Goal: Information Seeking & Learning: Learn about a topic

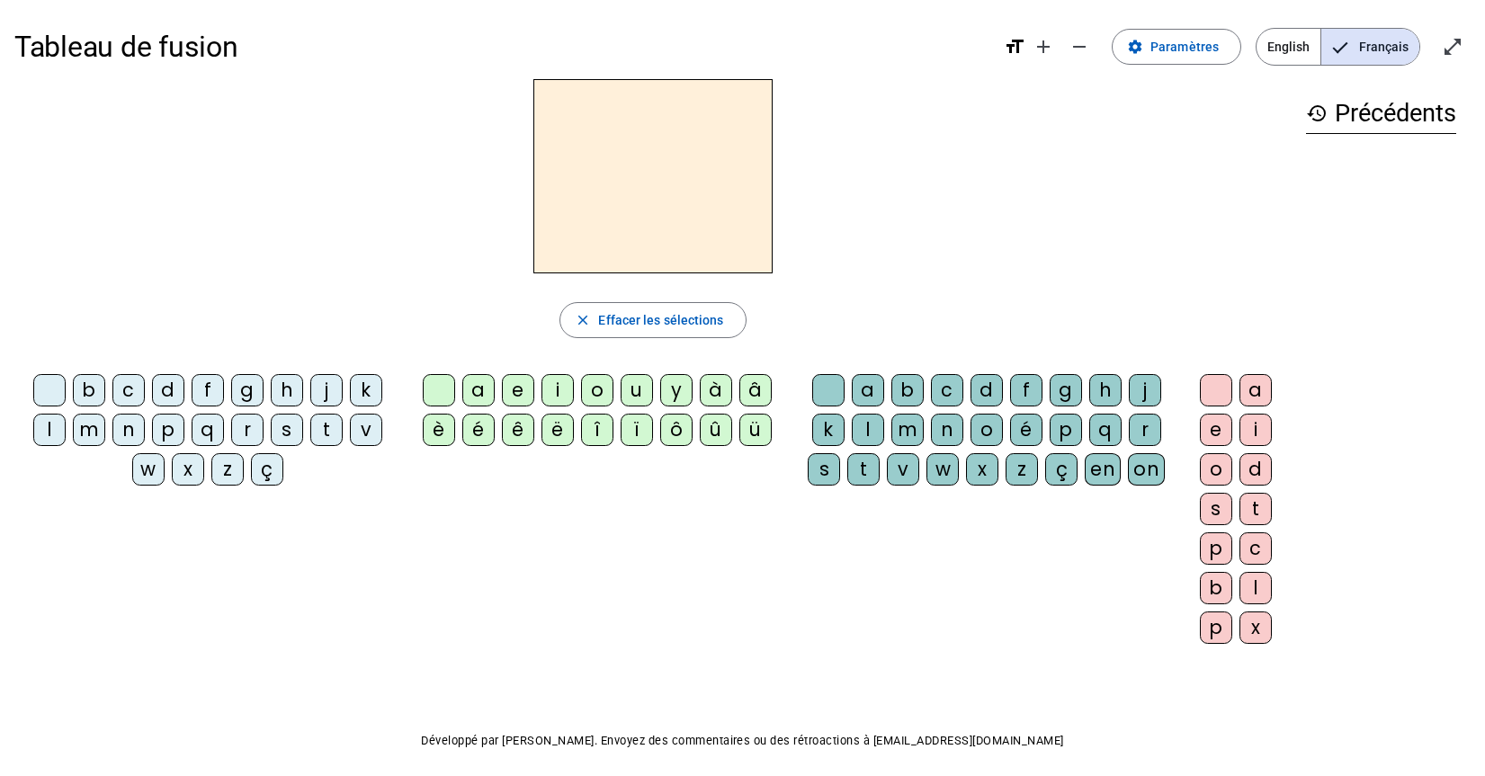
click at [1289, 43] on span "English" at bounding box center [1289, 47] width 64 height 36
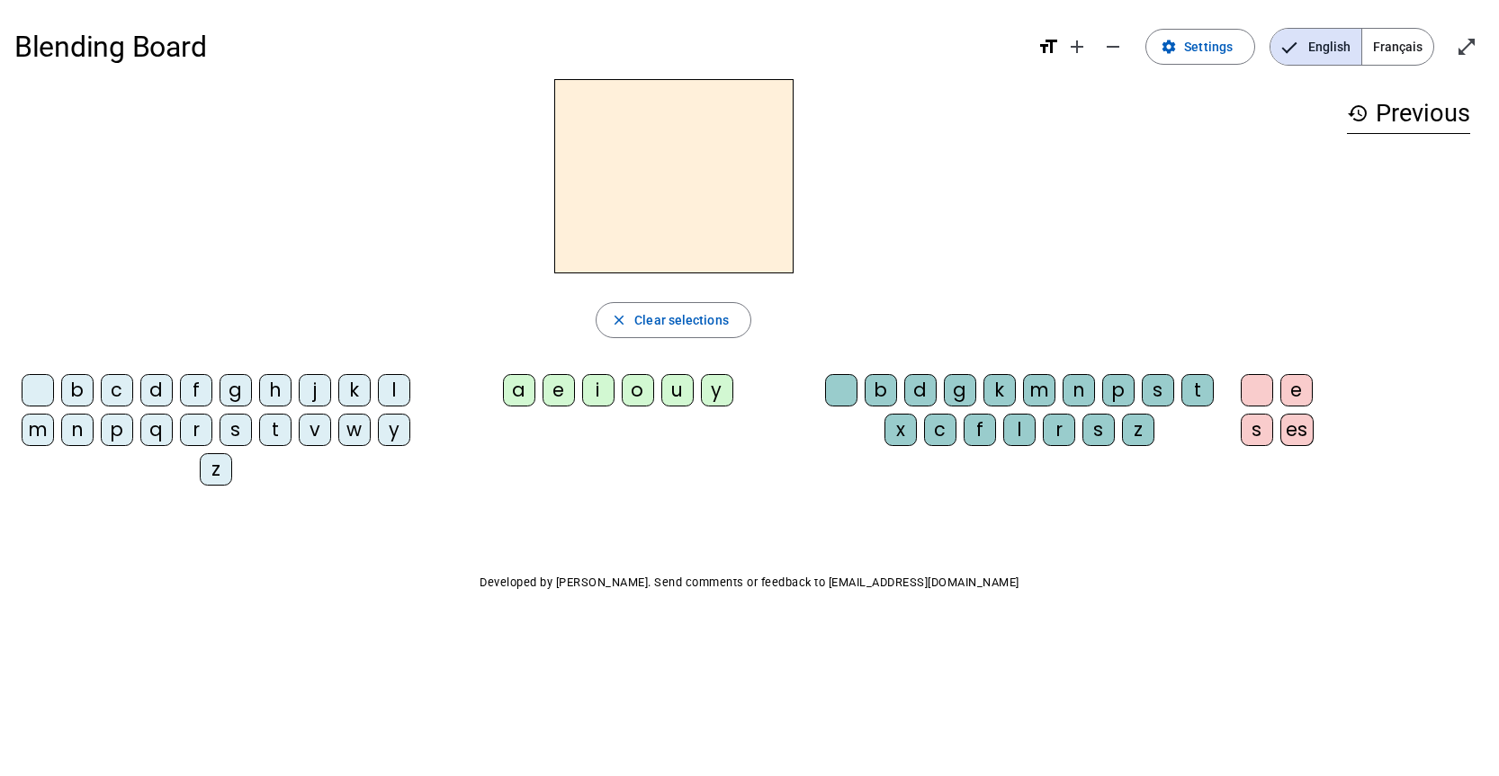
click at [515, 390] on div "a" at bounding box center [519, 390] width 32 height 32
click at [1200, 386] on div "t" at bounding box center [1197, 390] width 32 height 32
click at [235, 435] on div "s" at bounding box center [235, 430] width 32 height 32
click at [41, 434] on div "m" at bounding box center [38, 430] width 32 height 32
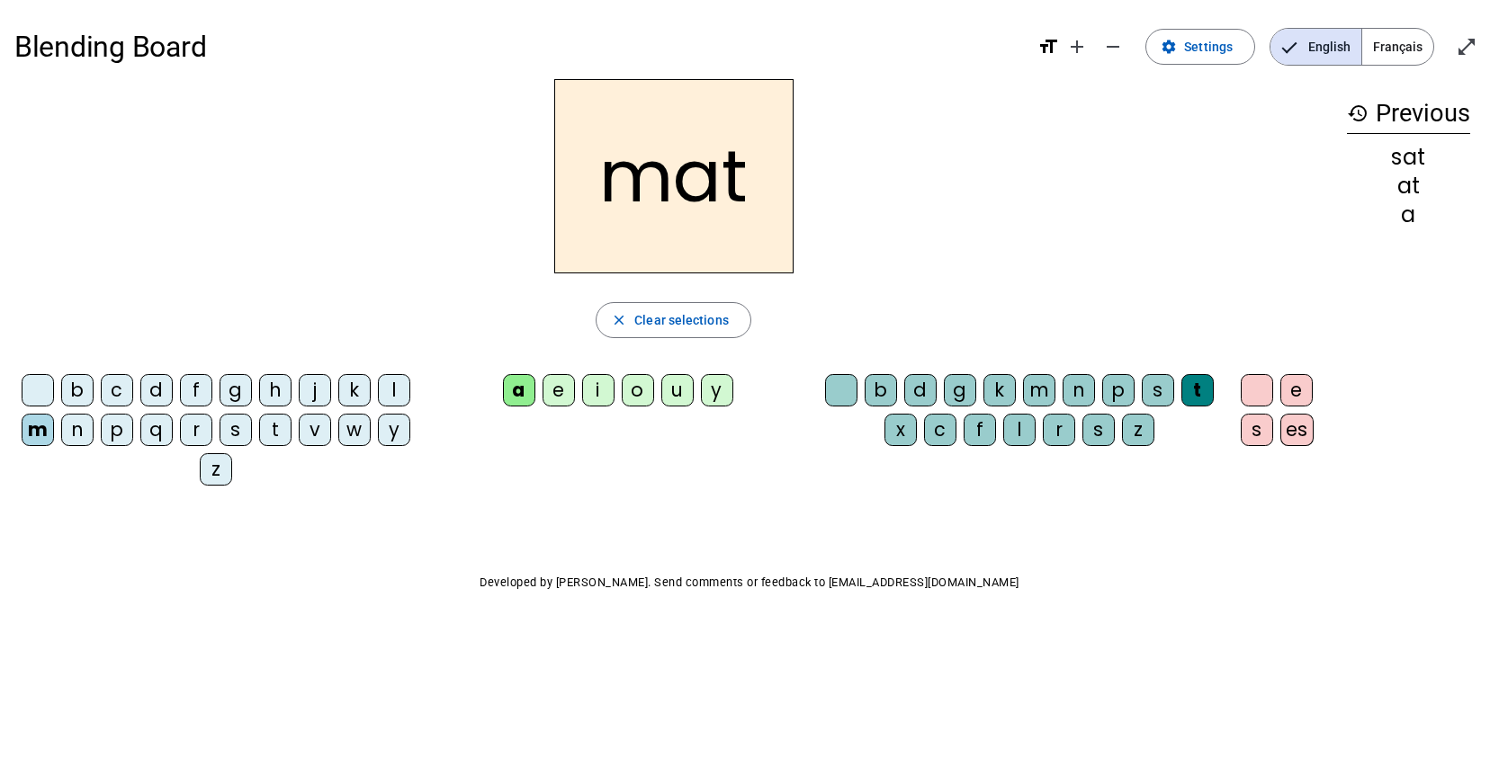
click at [748, 173] on h2 "mat" at bounding box center [673, 176] width 239 height 194
click at [739, 180] on h2 "mat" at bounding box center [673, 176] width 239 height 194
click at [738, 180] on h2 "mat" at bounding box center [673, 176] width 239 height 194
drag, startPoint x: 1190, startPoint y: 390, endPoint x: 1190, endPoint y: 434, distance: 43.2
click at [1190, 434] on div "b d g k m n p s t x c f l r s z" at bounding box center [1023, 413] width 396 height 79
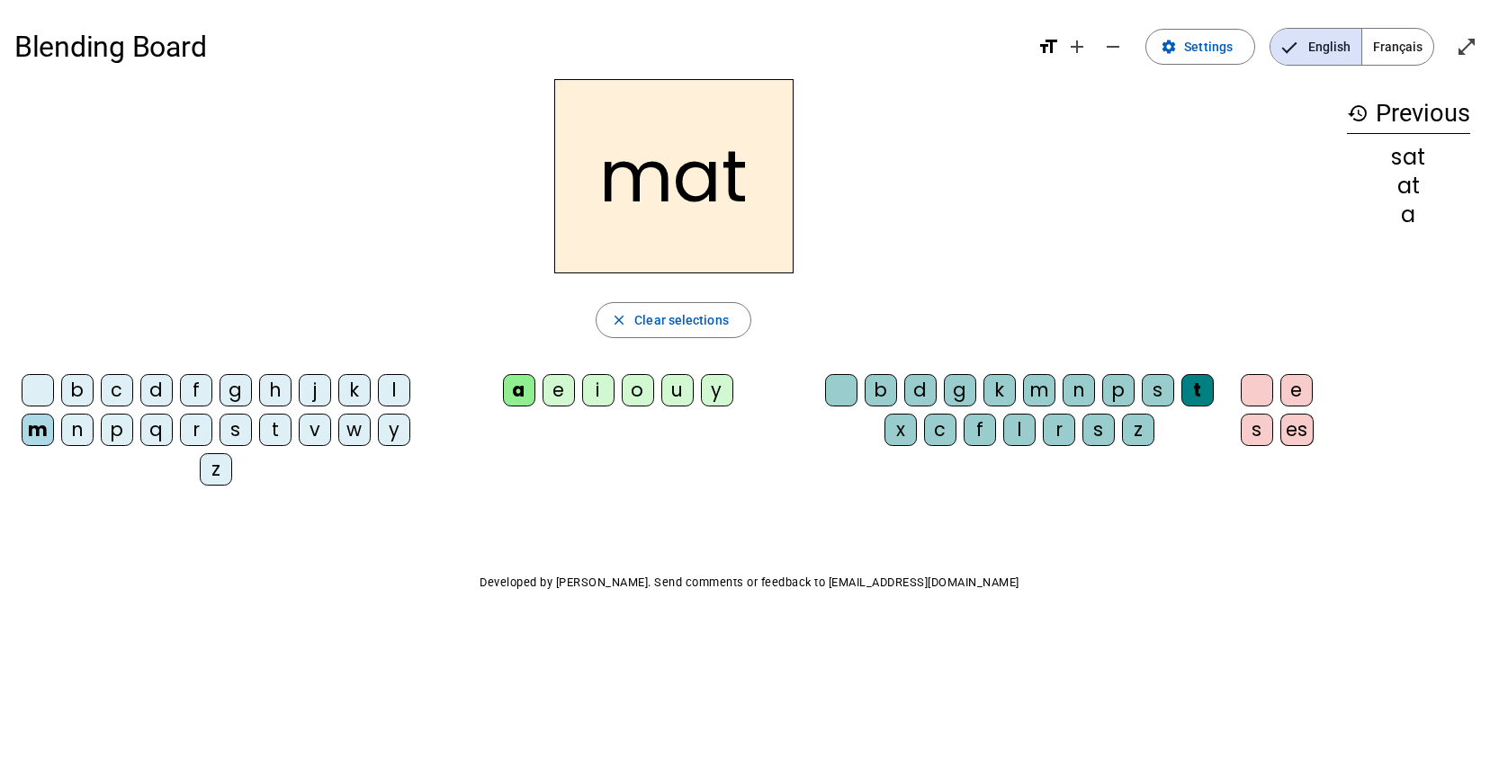
click at [1199, 386] on div "t" at bounding box center [1197, 390] width 32 height 32
click at [1203, 391] on div "t" at bounding box center [1197, 390] width 32 height 32
click at [1125, 387] on div "p" at bounding box center [1118, 390] width 32 height 32
click at [28, 424] on div "m" at bounding box center [38, 430] width 32 height 32
click at [28, 425] on div "m" at bounding box center [38, 430] width 32 height 32
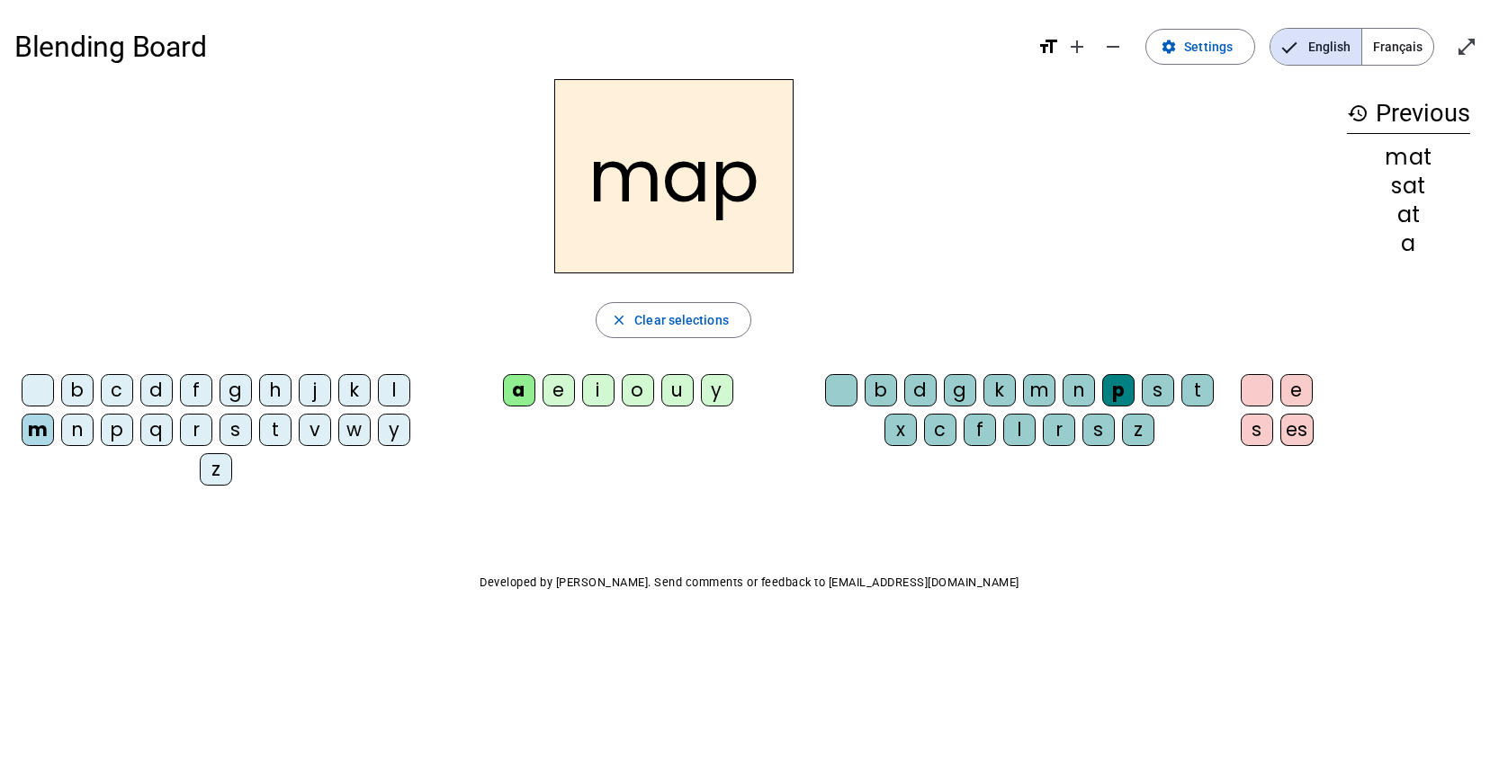
click at [29, 425] on div "m" at bounding box center [38, 430] width 32 height 32
click at [1152, 374] on div "s" at bounding box center [1158, 390] width 32 height 32
click at [1120, 392] on div "p" at bounding box center [1118, 390] width 32 height 32
click at [235, 434] on div "s" at bounding box center [235, 430] width 32 height 32
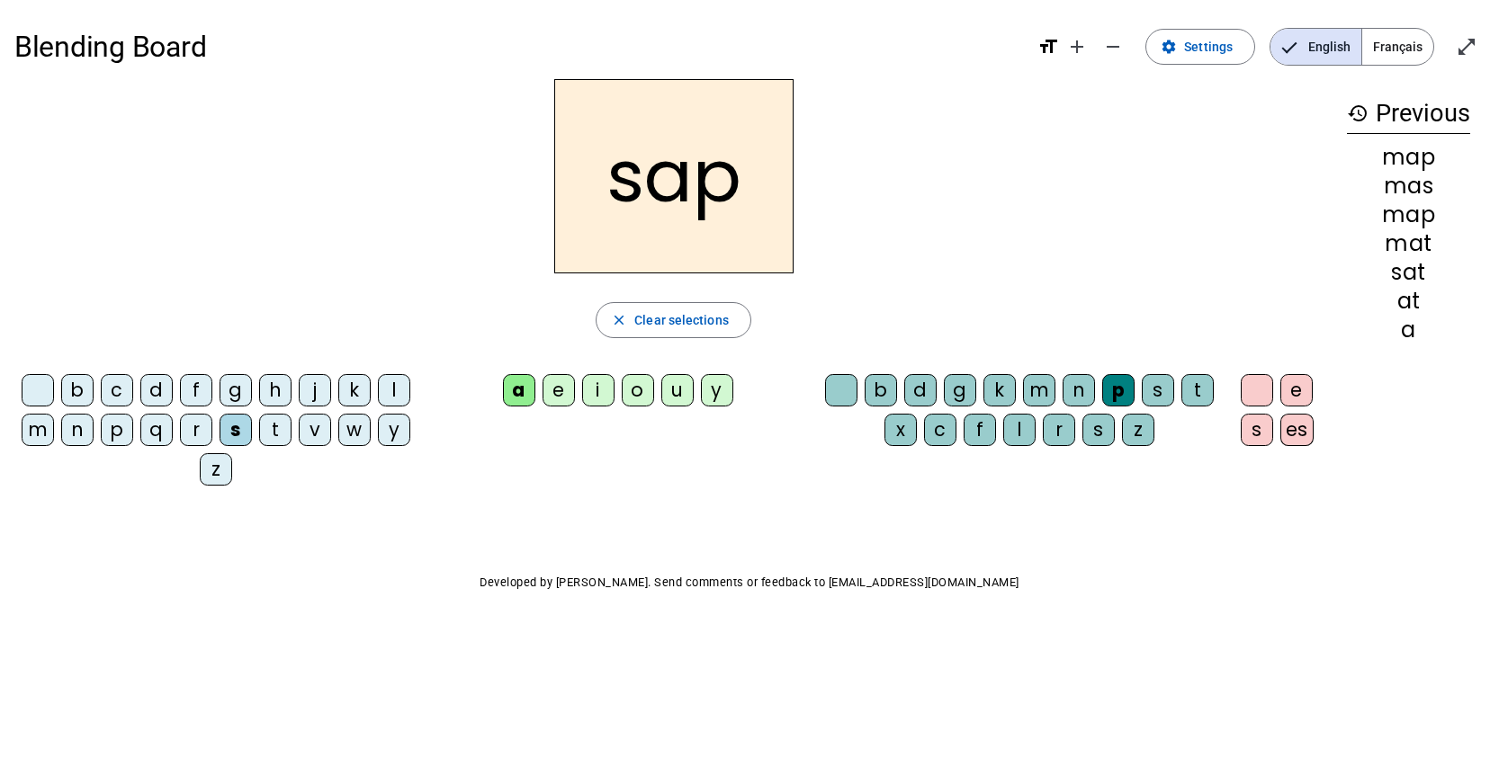
click at [80, 420] on div "n" at bounding box center [77, 430] width 32 height 32
click at [285, 428] on div "t" at bounding box center [275, 430] width 32 height 32
